Goal: Transaction & Acquisition: Purchase product/service

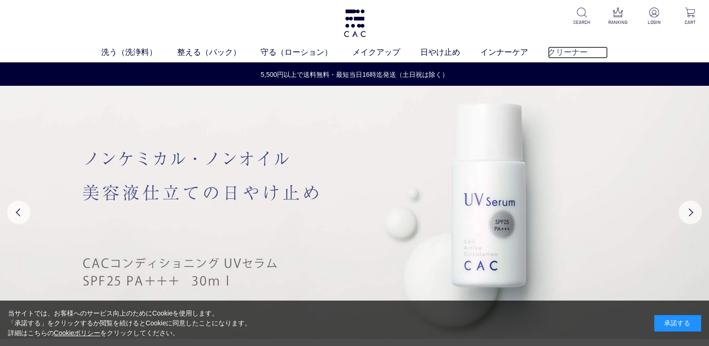
click at [566, 49] on link "クリーナー" at bounding box center [578, 52] width 60 height 12
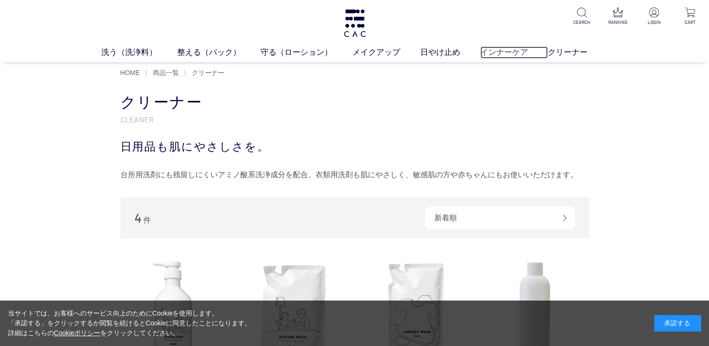
click at [500, 50] on link "インナーケア" at bounding box center [514, 52] width 68 height 12
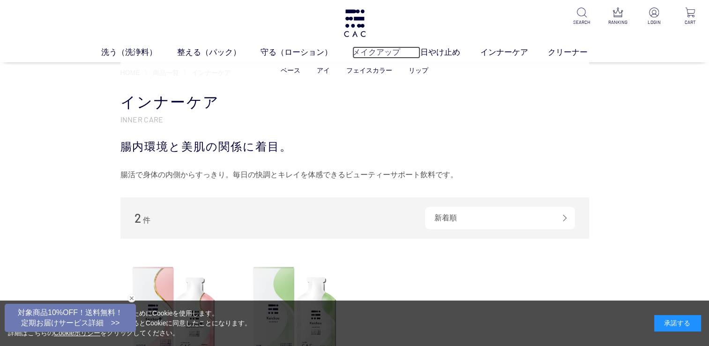
click at [373, 55] on link "メイクアップ" at bounding box center [386, 52] width 68 height 12
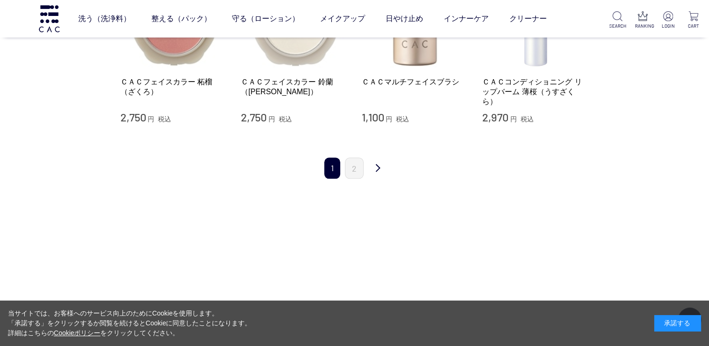
scroll to position [1031, 0]
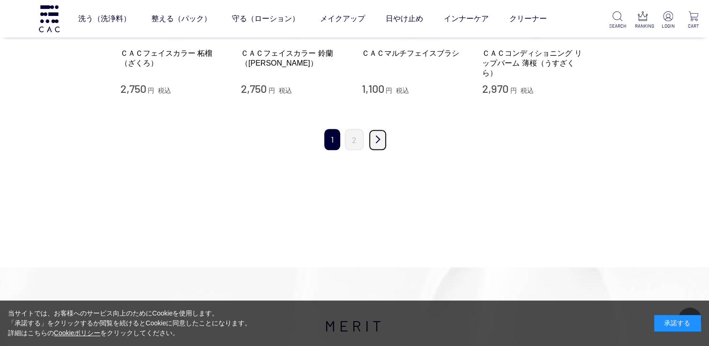
click at [377, 141] on link "次" at bounding box center [377, 140] width 19 height 22
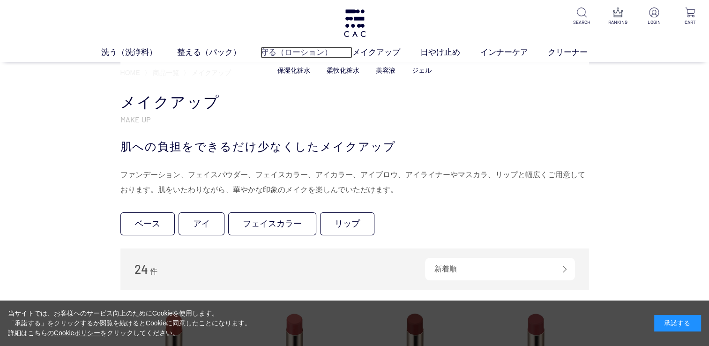
click at [305, 52] on link "守る（ローション）" at bounding box center [307, 52] width 92 height 12
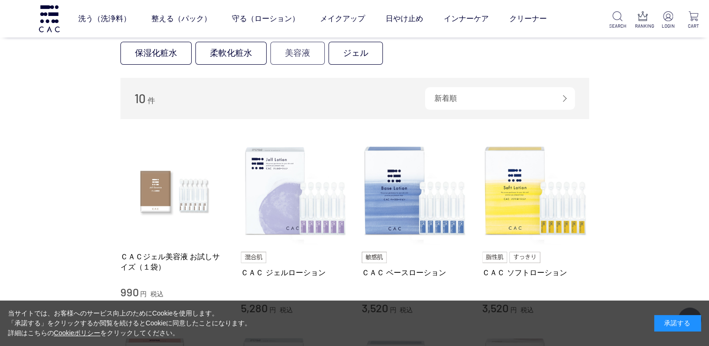
scroll to position [94, 0]
click at [226, 56] on link "柔軟化粧水" at bounding box center [230, 52] width 71 height 23
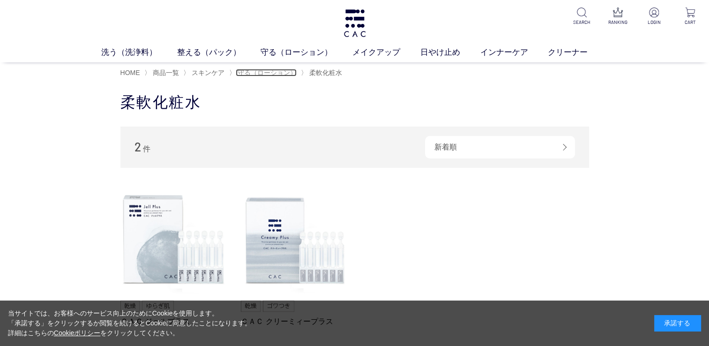
click at [277, 76] on span "守る（ローション）" at bounding box center [267, 72] width 59 height 7
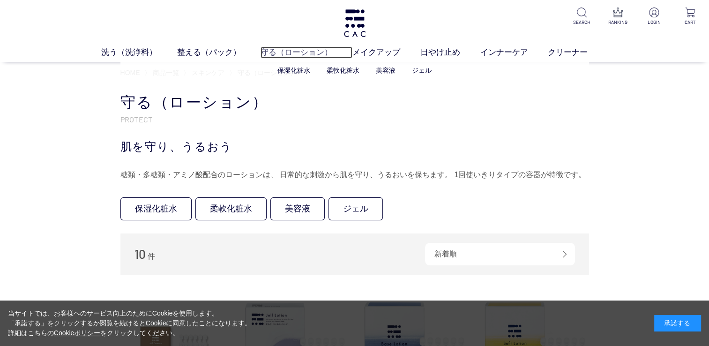
click at [287, 52] on link "守る（ローション）" at bounding box center [307, 52] width 92 height 12
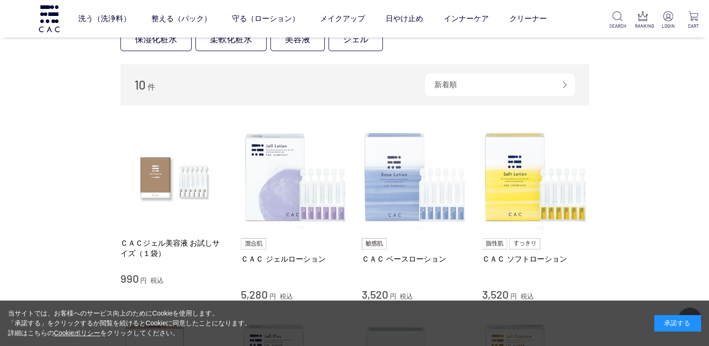
scroll to position [94, 0]
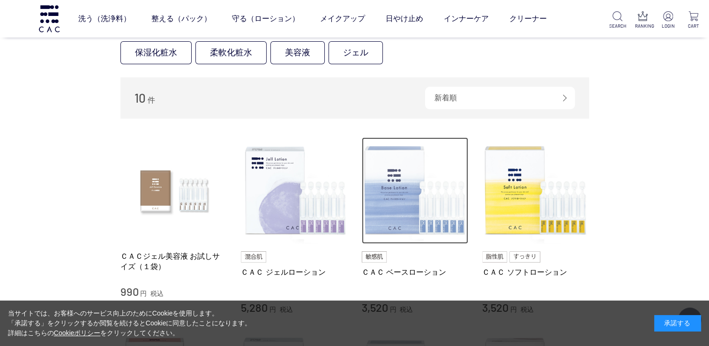
click at [405, 194] on img at bounding box center [415, 190] width 107 height 107
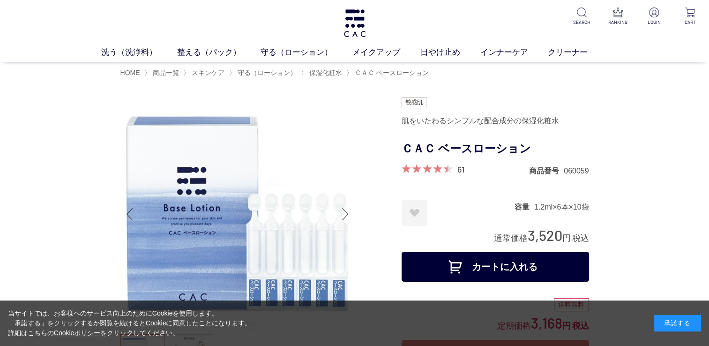
click at [523, 264] on button "カートに入れる" at bounding box center [495, 267] width 187 height 30
click at [130, 53] on link "洗う（洗浄料）" at bounding box center [139, 52] width 76 height 12
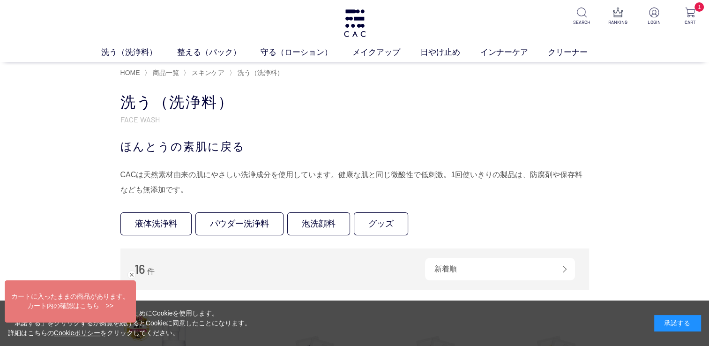
scroll to position [94, 0]
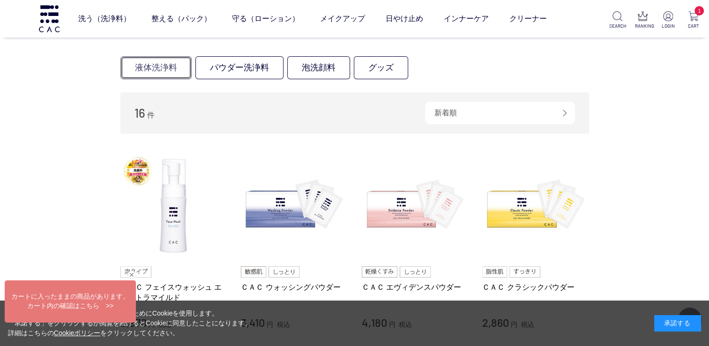
click at [156, 69] on link "液体洗浄料" at bounding box center [155, 67] width 71 height 23
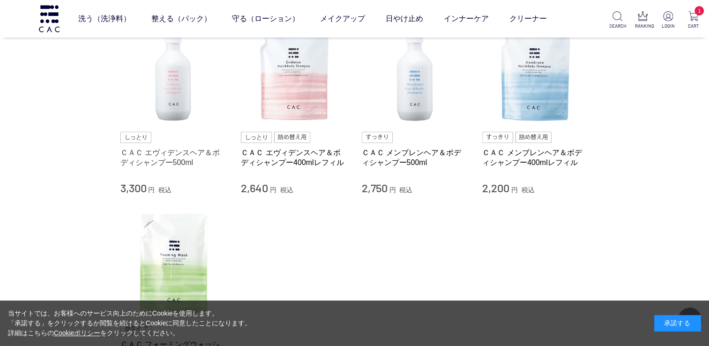
scroll to position [47, 0]
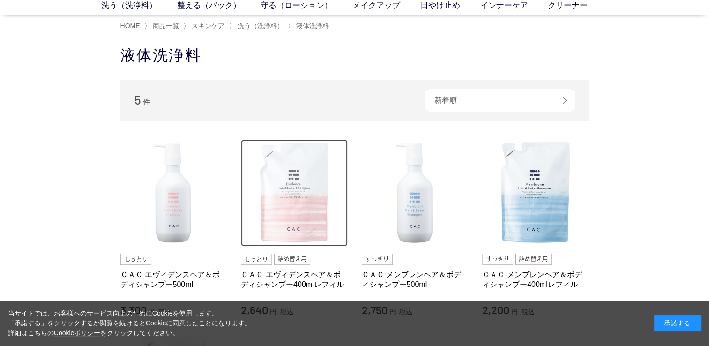
click at [280, 206] on img at bounding box center [294, 193] width 107 height 107
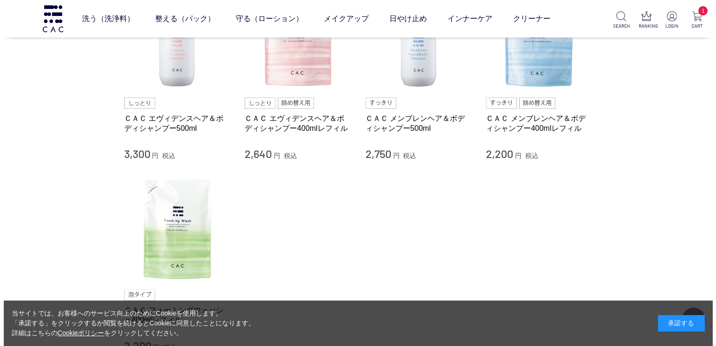
scroll to position [0, 0]
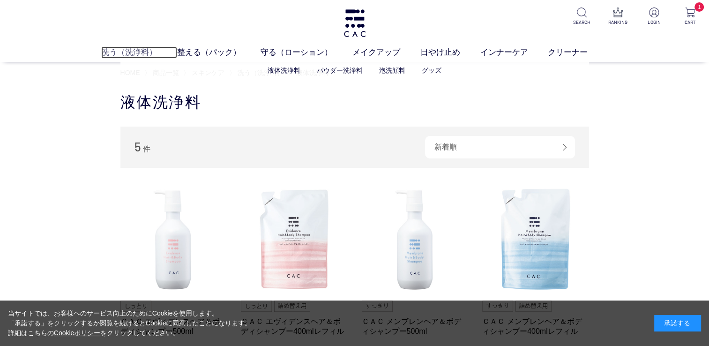
click at [136, 53] on link "洗う（洗浄料）" at bounding box center [139, 52] width 76 height 12
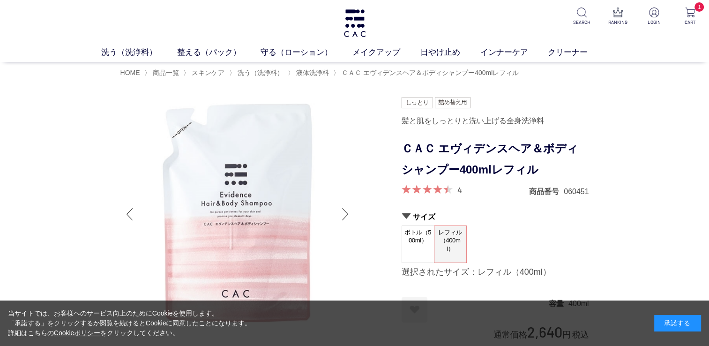
scroll to position [94, 0]
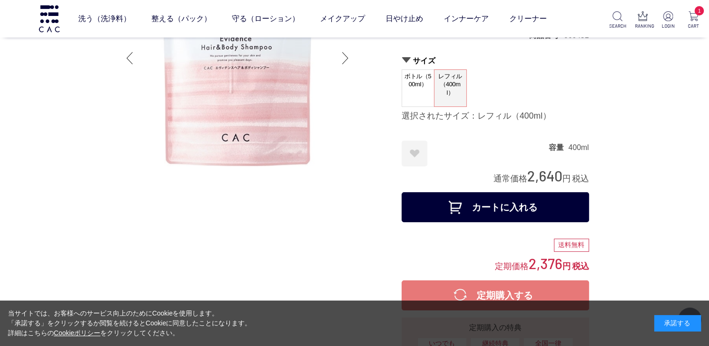
click at [500, 207] on button "カートに入れる" at bounding box center [495, 207] width 187 height 30
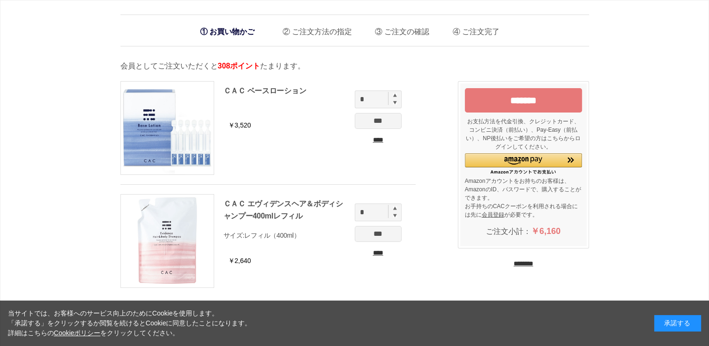
scroll to position [94, 0]
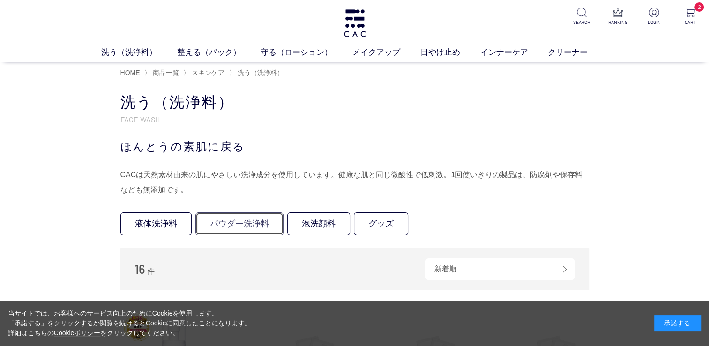
click at [246, 221] on link "パウダー洗浄料" at bounding box center [239, 223] width 88 height 23
click at [321, 223] on link "泡洗顔料" at bounding box center [318, 223] width 63 height 23
click at [384, 224] on link "グッズ" at bounding box center [381, 223] width 54 height 23
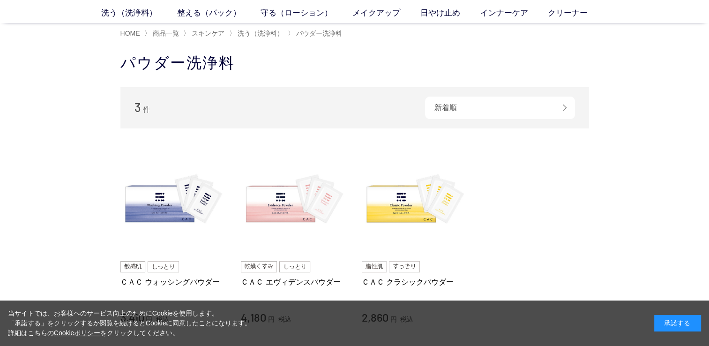
scroll to position [94, 0]
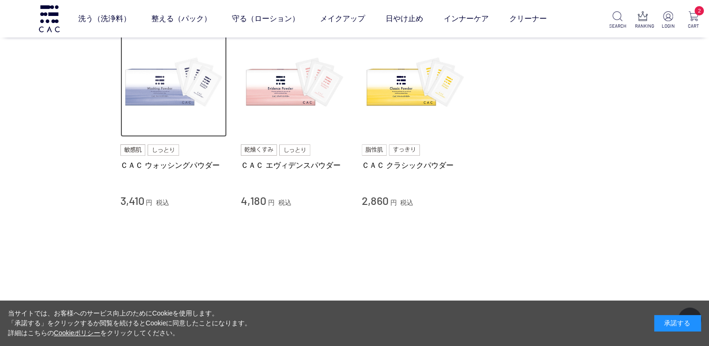
click at [159, 92] on img at bounding box center [173, 83] width 107 height 107
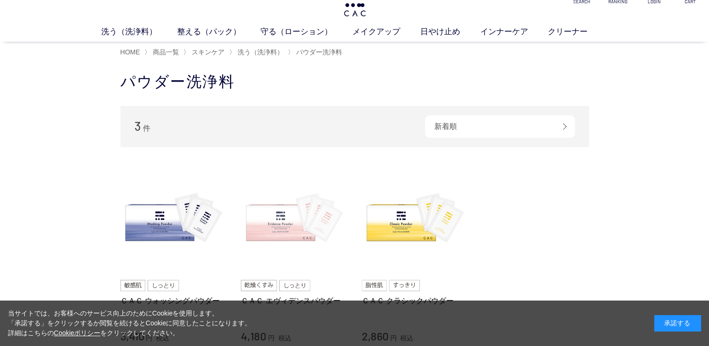
scroll to position [0, 0]
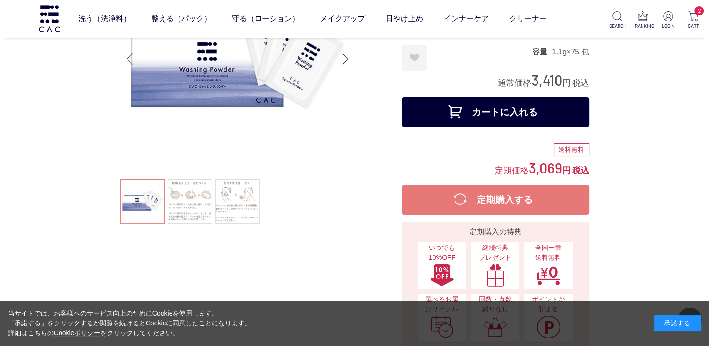
scroll to position [94, 0]
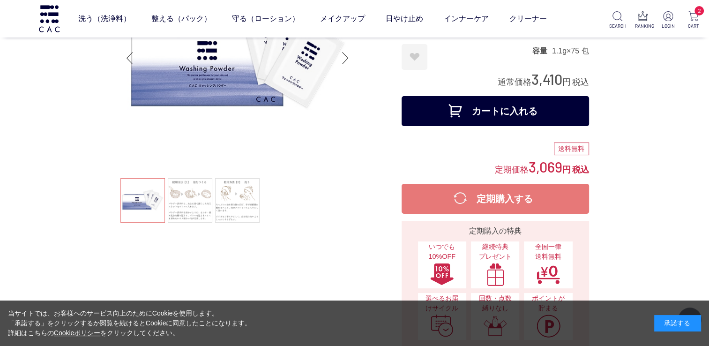
drag, startPoint x: 477, startPoint y: 114, endPoint x: 476, endPoint y: 135, distance: 21.1
click at [477, 114] on button "カートに入れる" at bounding box center [495, 111] width 187 height 30
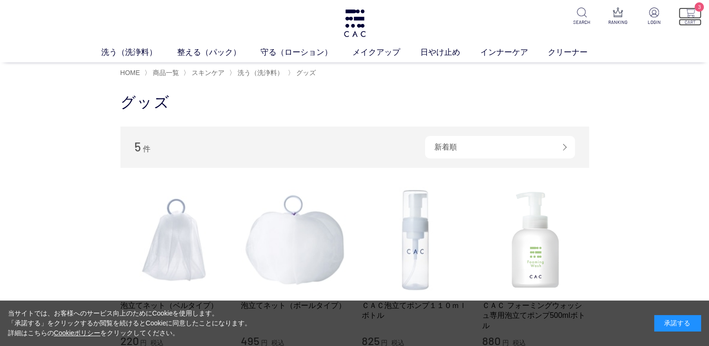
click at [690, 14] on img at bounding box center [690, 12] width 10 height 10
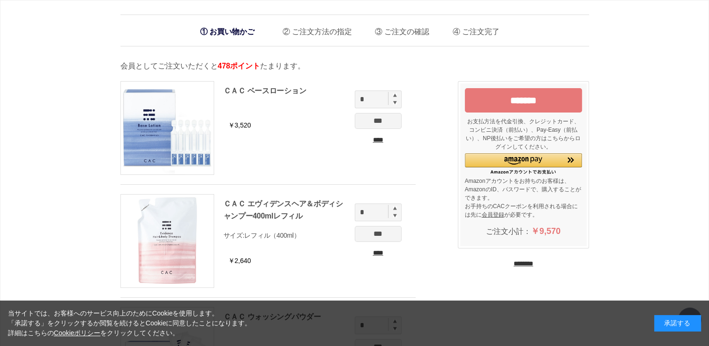
click at [517, 101] on input "*******" at bounding box center [523, 100] width 117 height 24
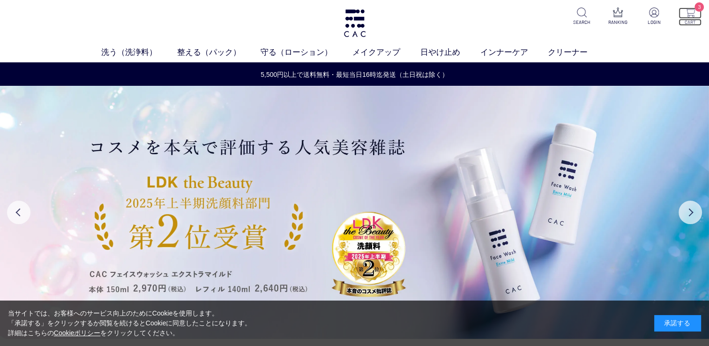
click at [689, 11] on img at bounding box center [690, 12] width 10 height 10
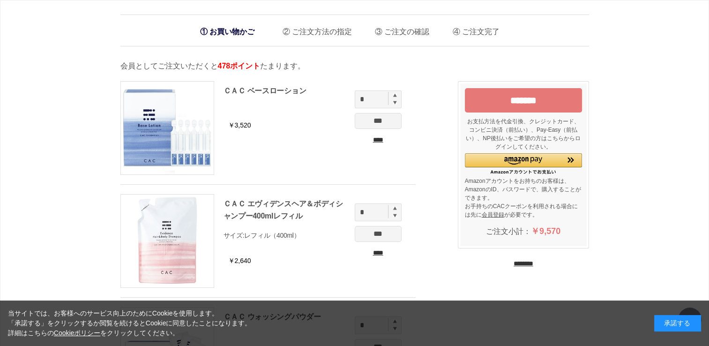
click at [524, 97] on input "*******" at bounding box center [523, 100] width 117 height 24
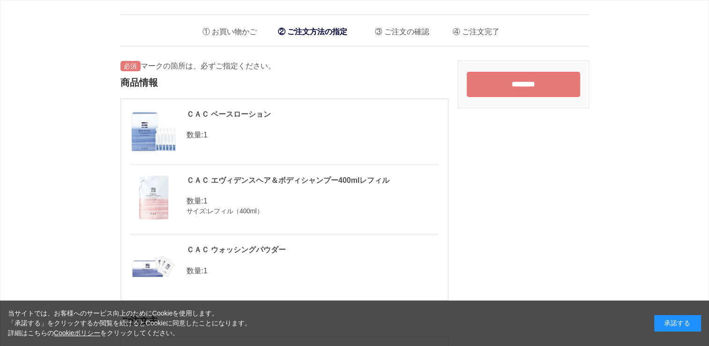
click at [509, 84] on input "********" at bounding box center [523, 84] width 113 height 25
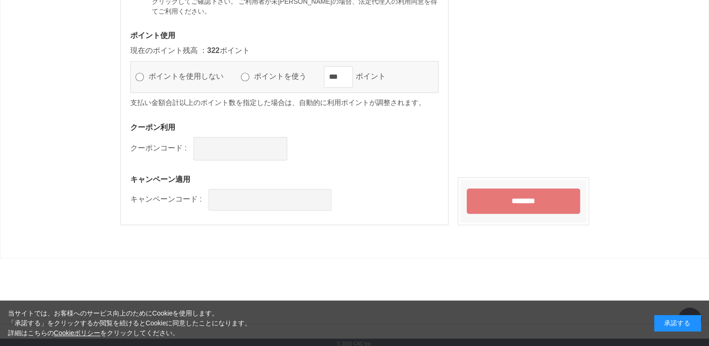
click at [519, 198] on input "********" at bounding box center [523, 200] width 113 height 25
